Goal: Find specific page/section: Find specific page/section

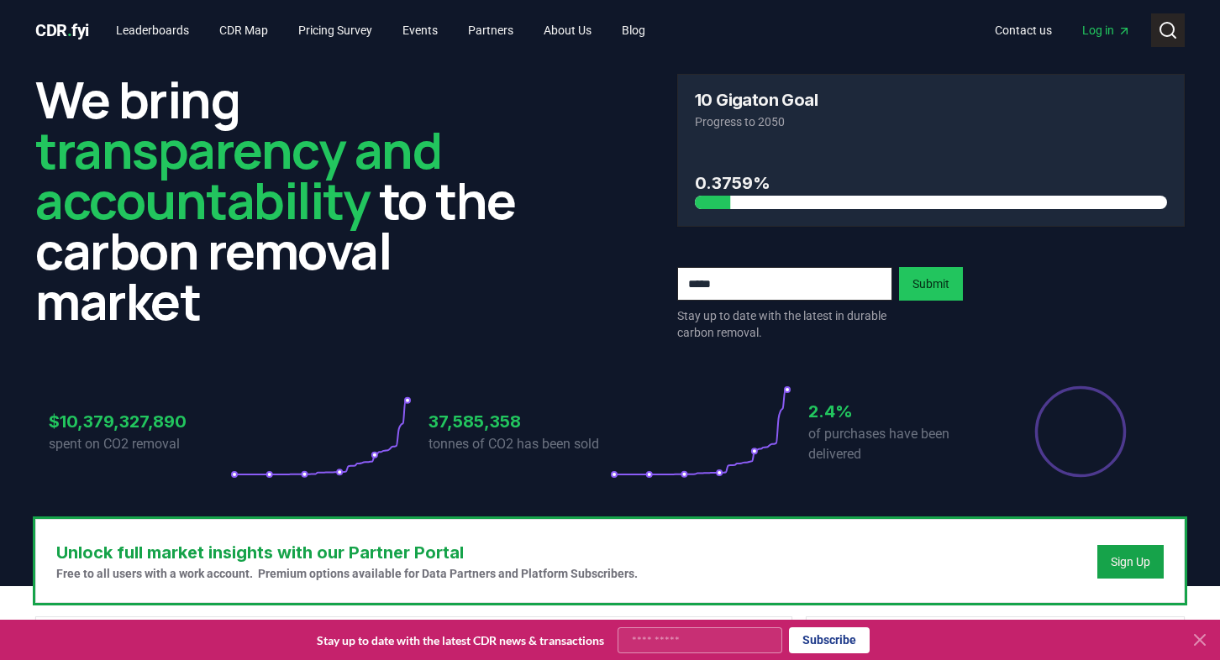
click at [1172, 34] on icon at bounding box center [1173, 35] width 3 height 3
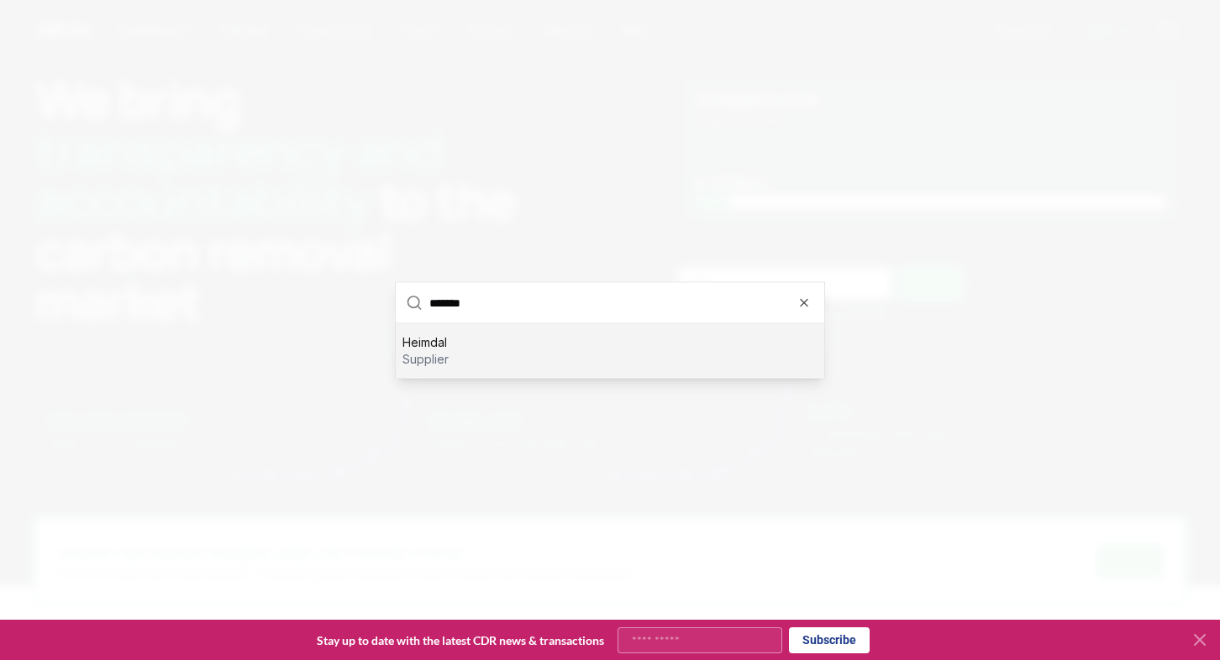
type input "*******"
click at [490, 340] on div "Heimdal supplier" at bounding box center [610, 351] width 428 height 54
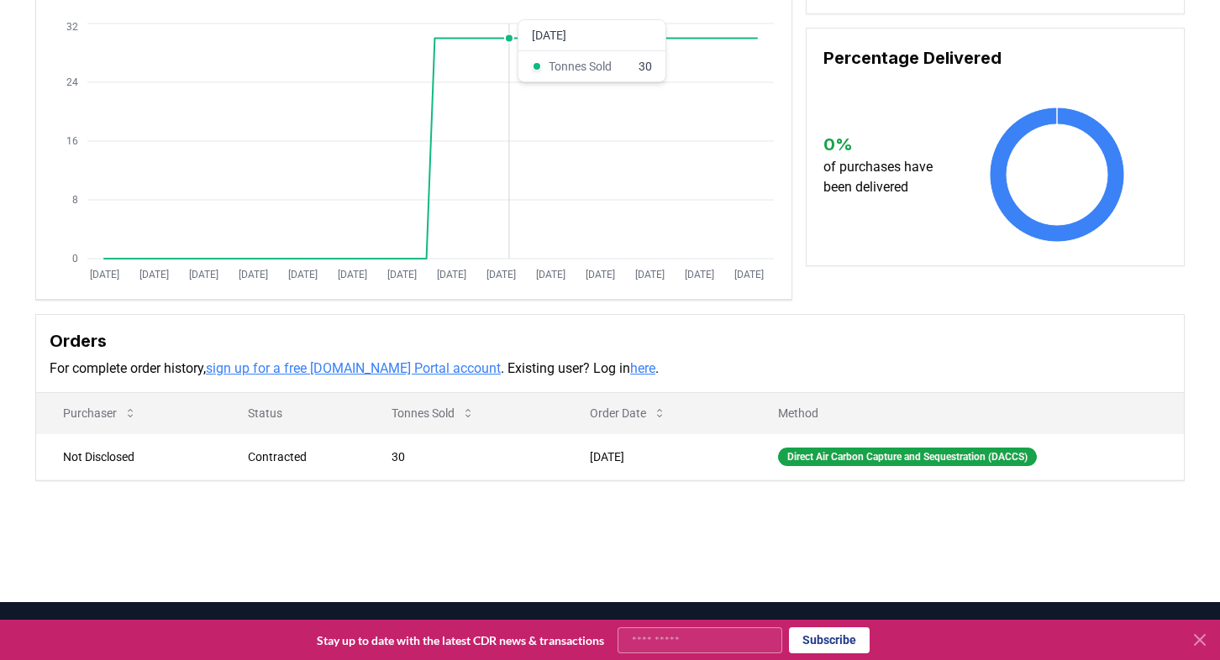
scroll to position [206, 0]
